Goal: Information Seeking & Learning: Learn about a topic

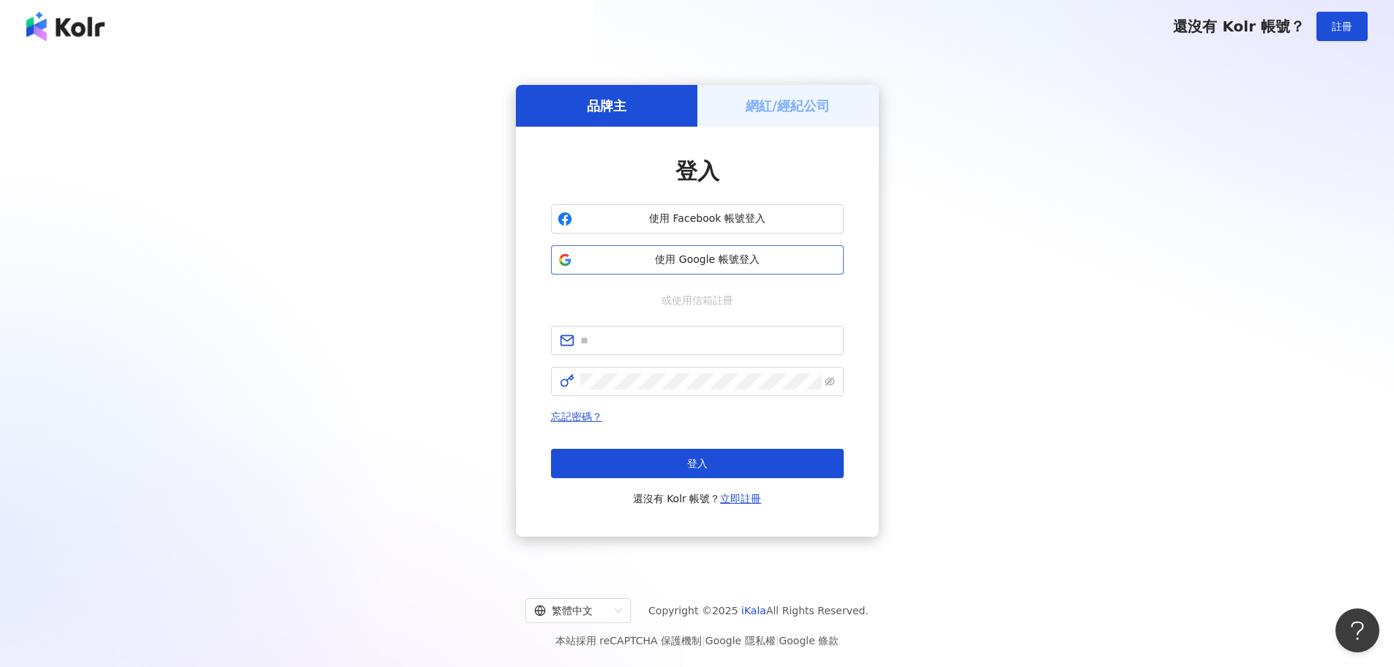
click at [693, 257] on span "使用 Google 帳號登入" at bounding box center [707, 259] width 259 height 15
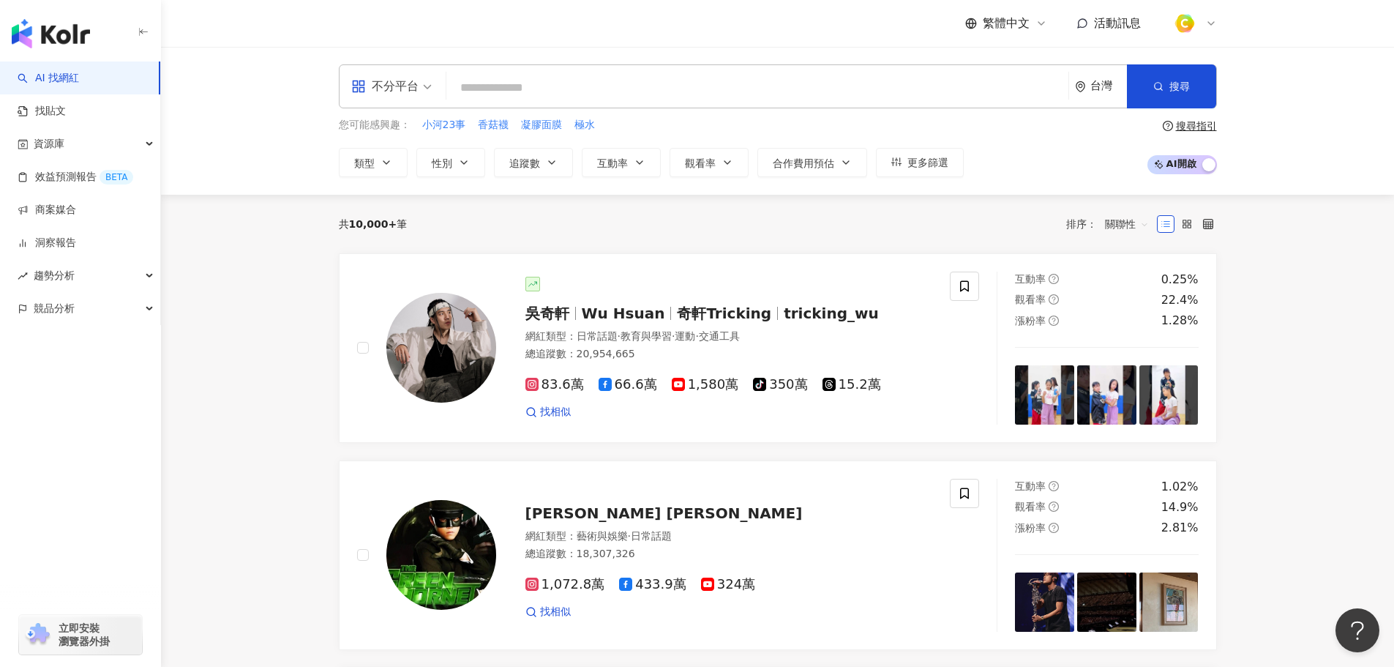
click at [774, 96] on input "search" at bounding box center [757, 88] width 610 height 28
type input "**********"
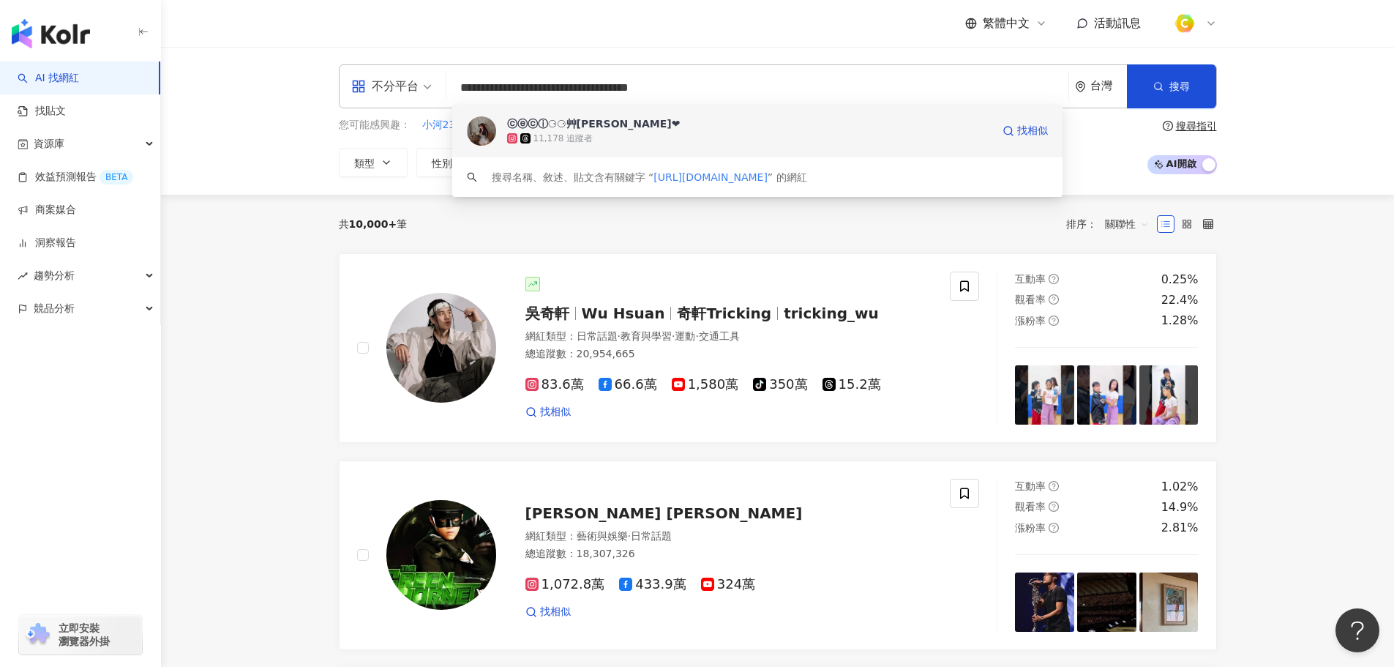
click at [607, 127] on span "ⓒⓔⓒⓘ⚆⚆艸內芮❤︎" at bounding box center [749, 123] width 484 height 15
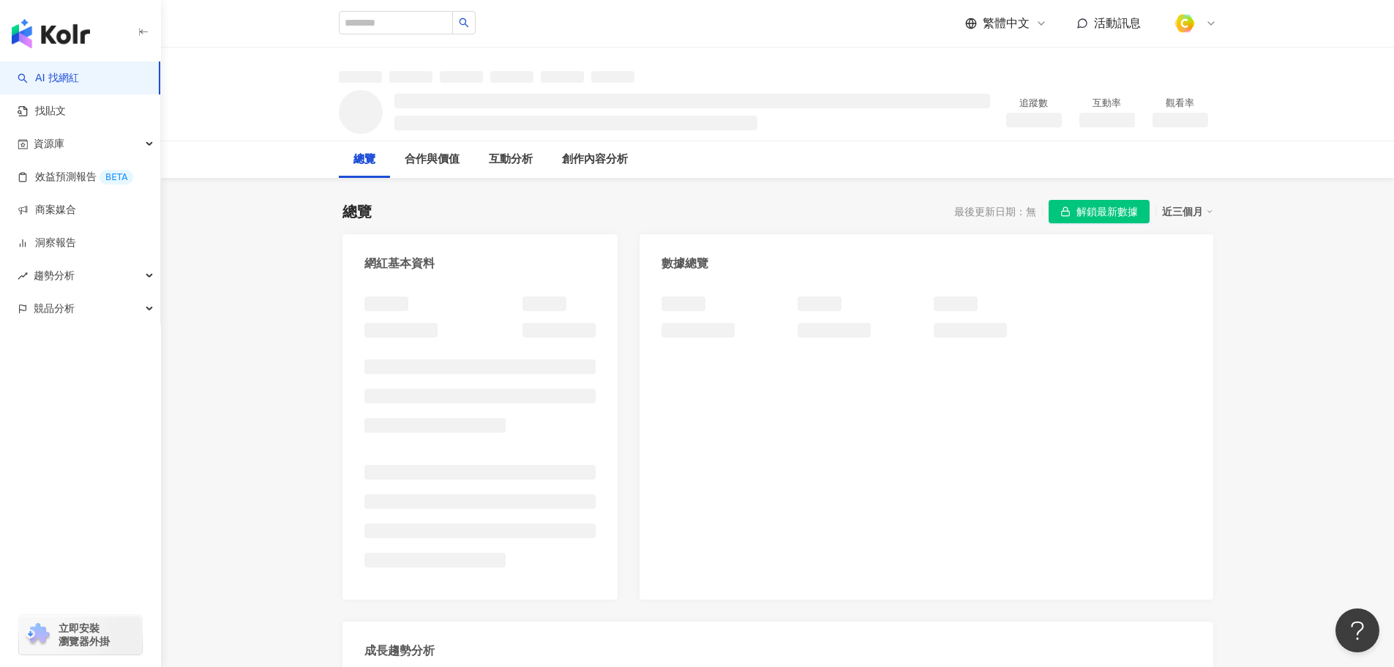
scroll to position [293, 0]
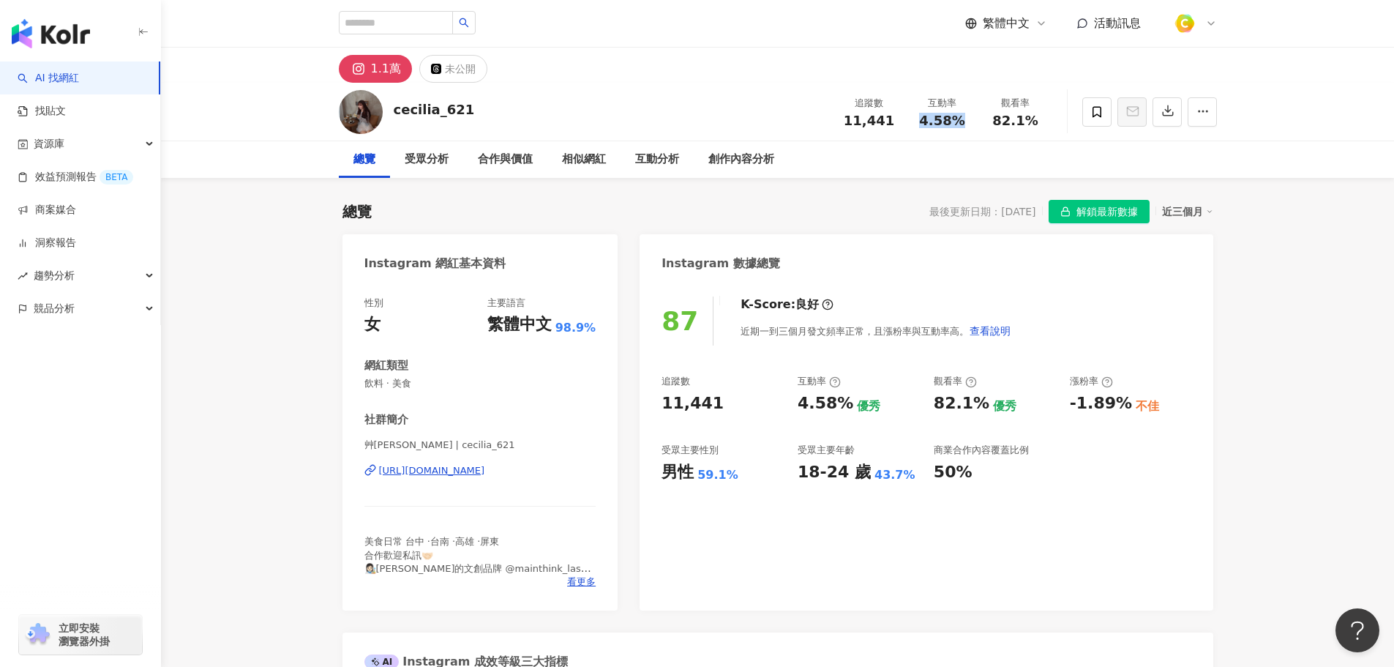
drag, startPoint x: 913, startPoint y: 120, endPoint x: 959, endPoint y: 123, distance: 46.2
click at [959, 123] on div "互動率 4.58%" at bounding box center [942, 111] width 73 height 31
copy span "4.58%"
